Goal: Task Accomplishment & Management: Manage account settings

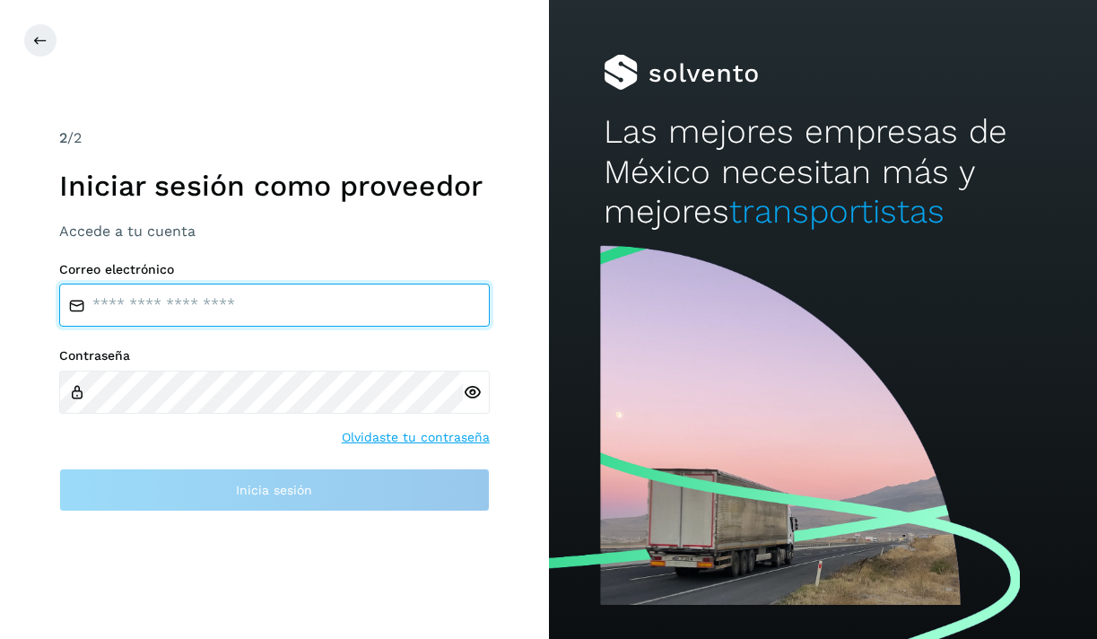
click at [249, 301] on input "email" at bounding box center [274, 305] width 431 height 43
type input "**********"
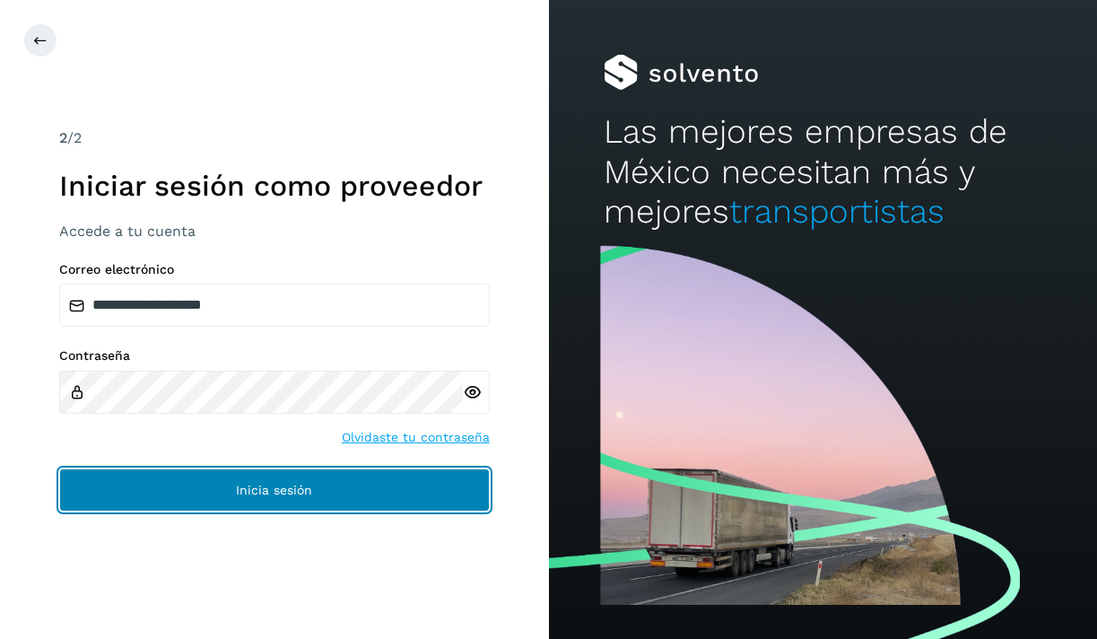
click at [311, 478] on button "Inicia sesión" at bounding box center [274, 489] width 431 height 43
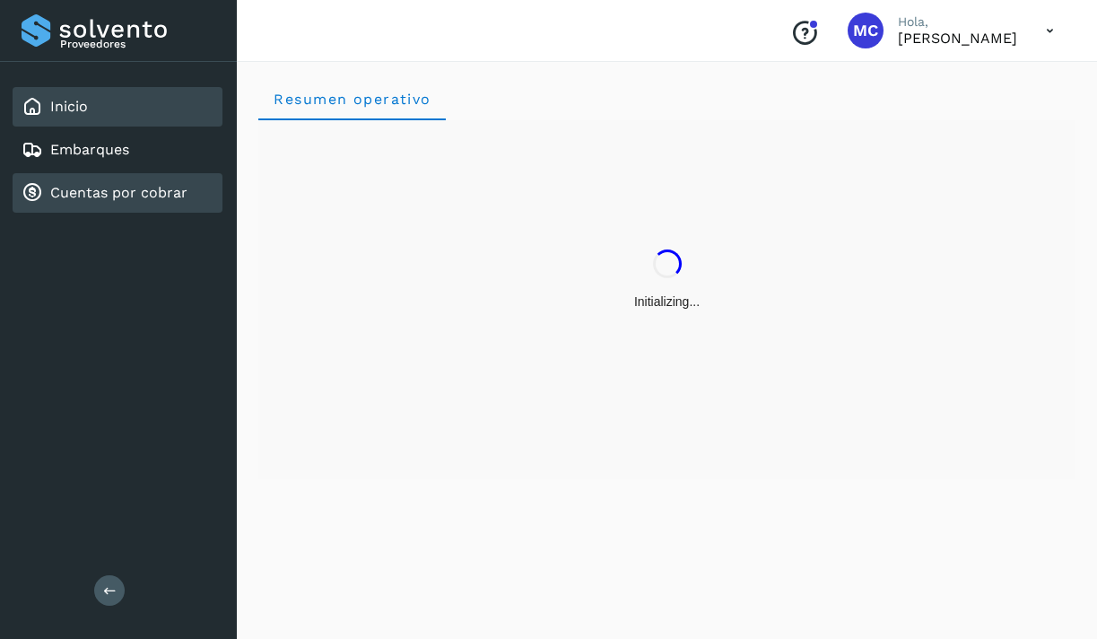
click at [113, 195] on link "Cuentas por cobrar" at bounding box center [118, 192] width 137 height 17
